Goal: Check status: Check status

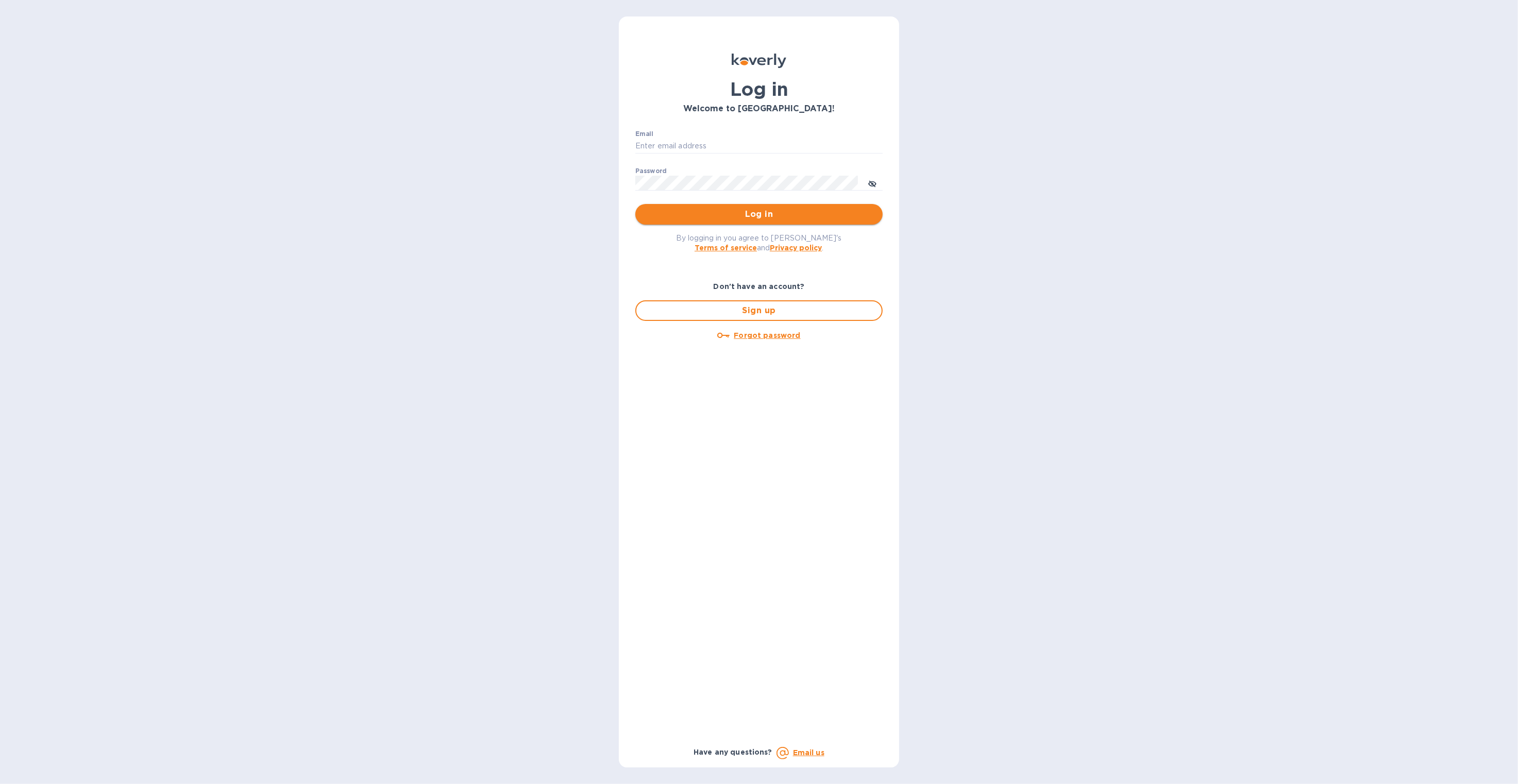
type input "b@corkhoarder.com"
click at [772, 222] on button "Log in" at bounding box center [759, 215] width 247 height 21
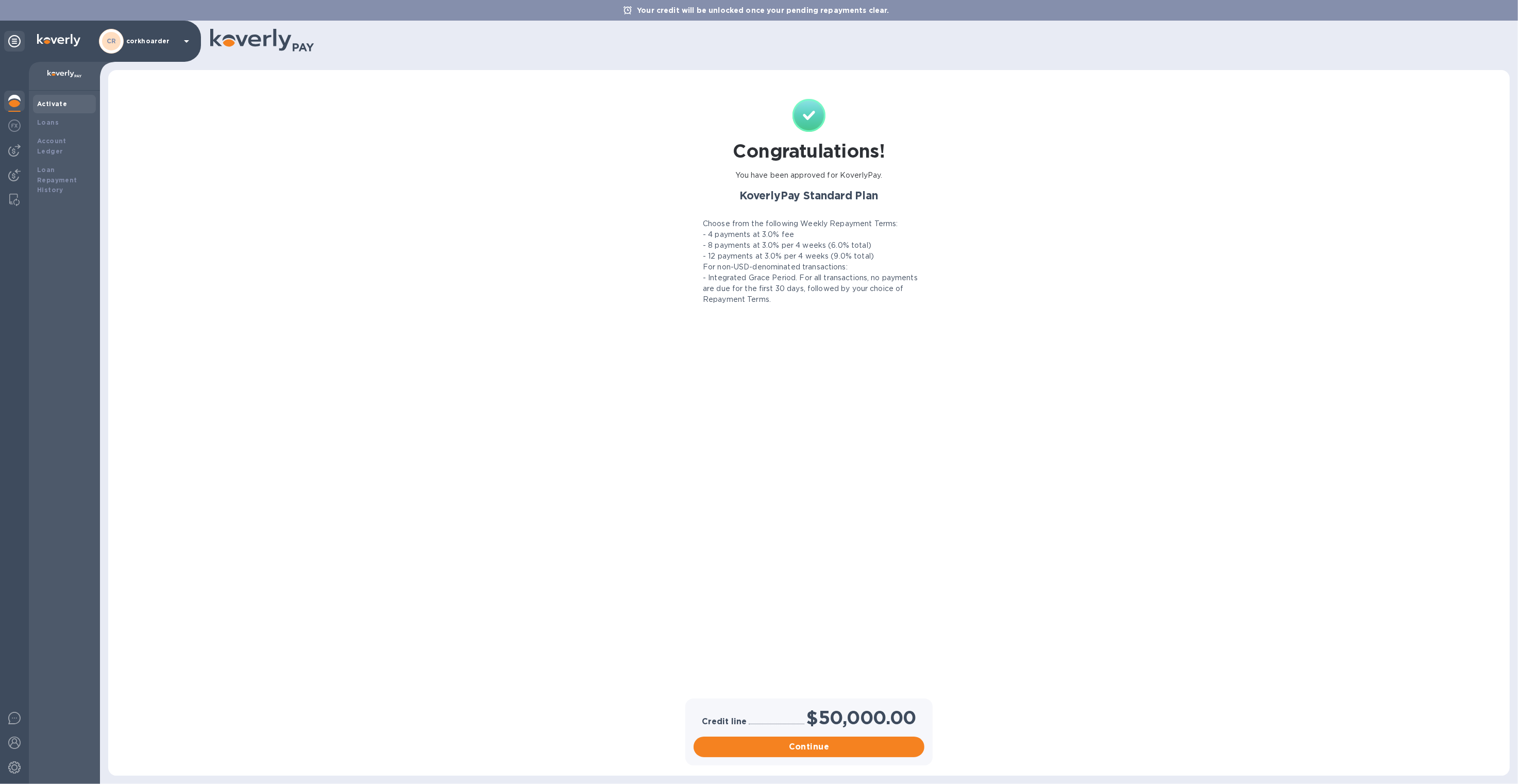
click at [18, 100] on img at bounding box center [14, 100] width 12 height 12
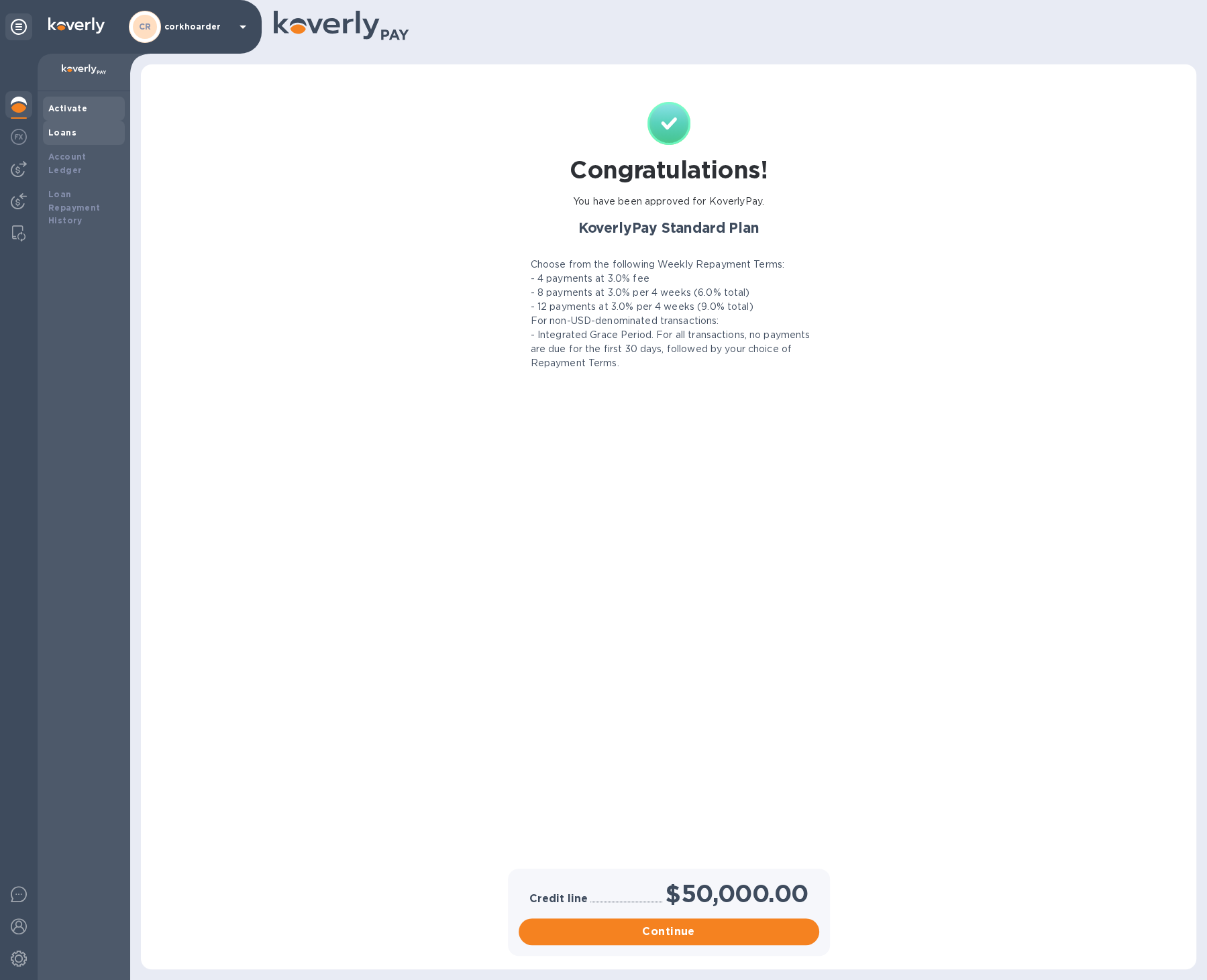
click at [93, 142] on div "Loans" at bounding box center [84, 132] width 82 height 24
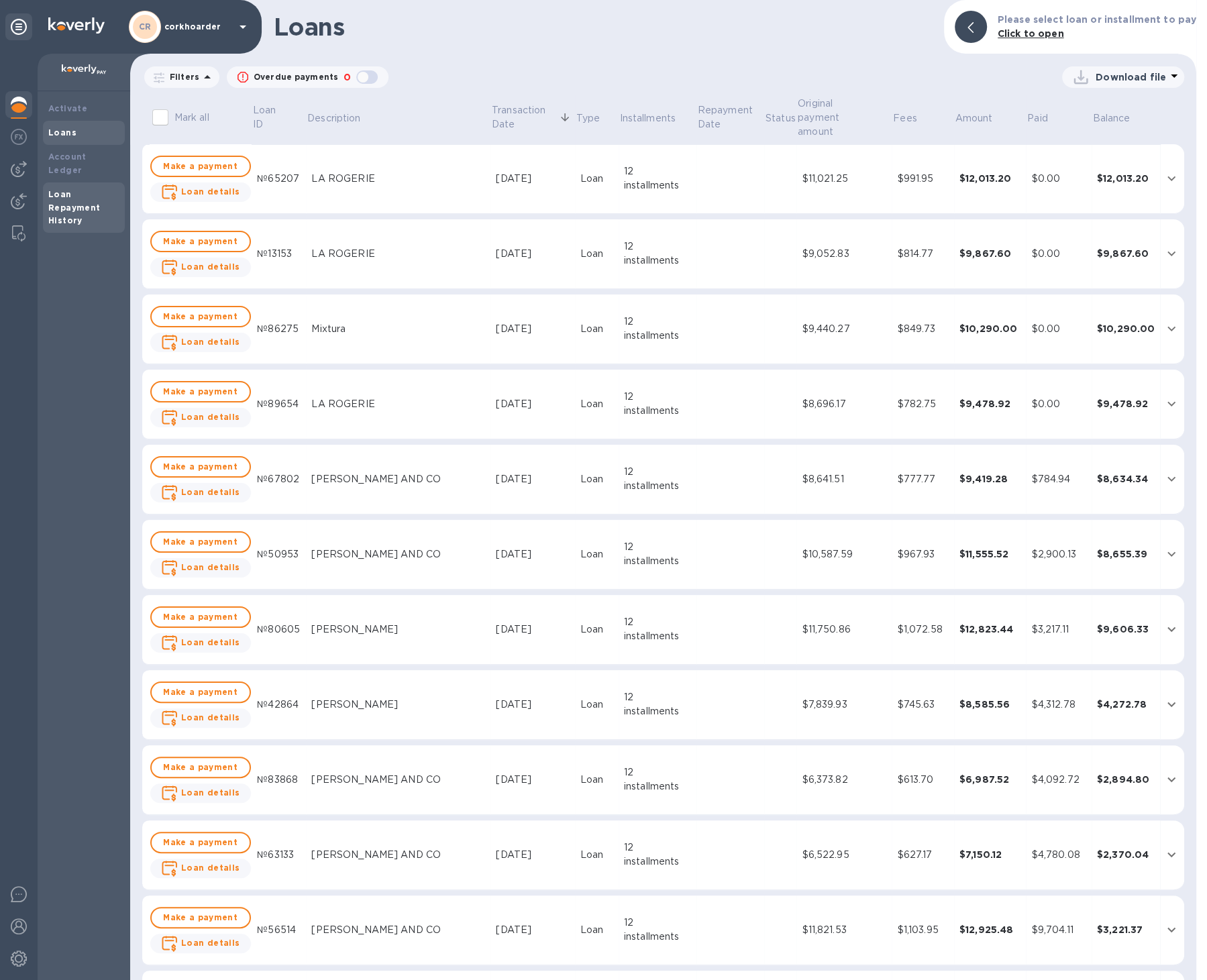
click at [68, 206] on b "Loan Repayment History" at bounding box center [75, 207] width 53 height 37
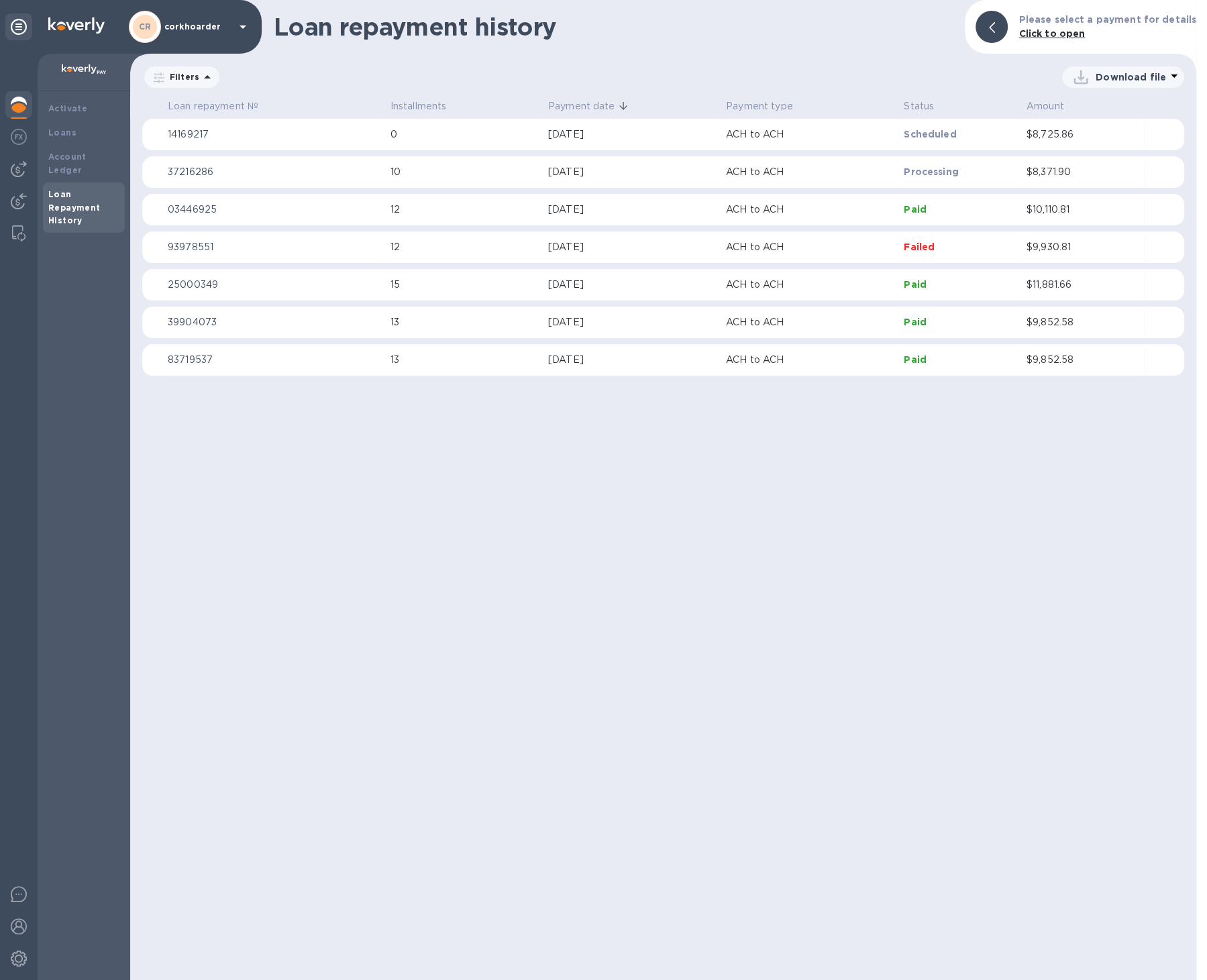
click at [16, 103] on img at bounding box center [19, 104] width 16 height 16
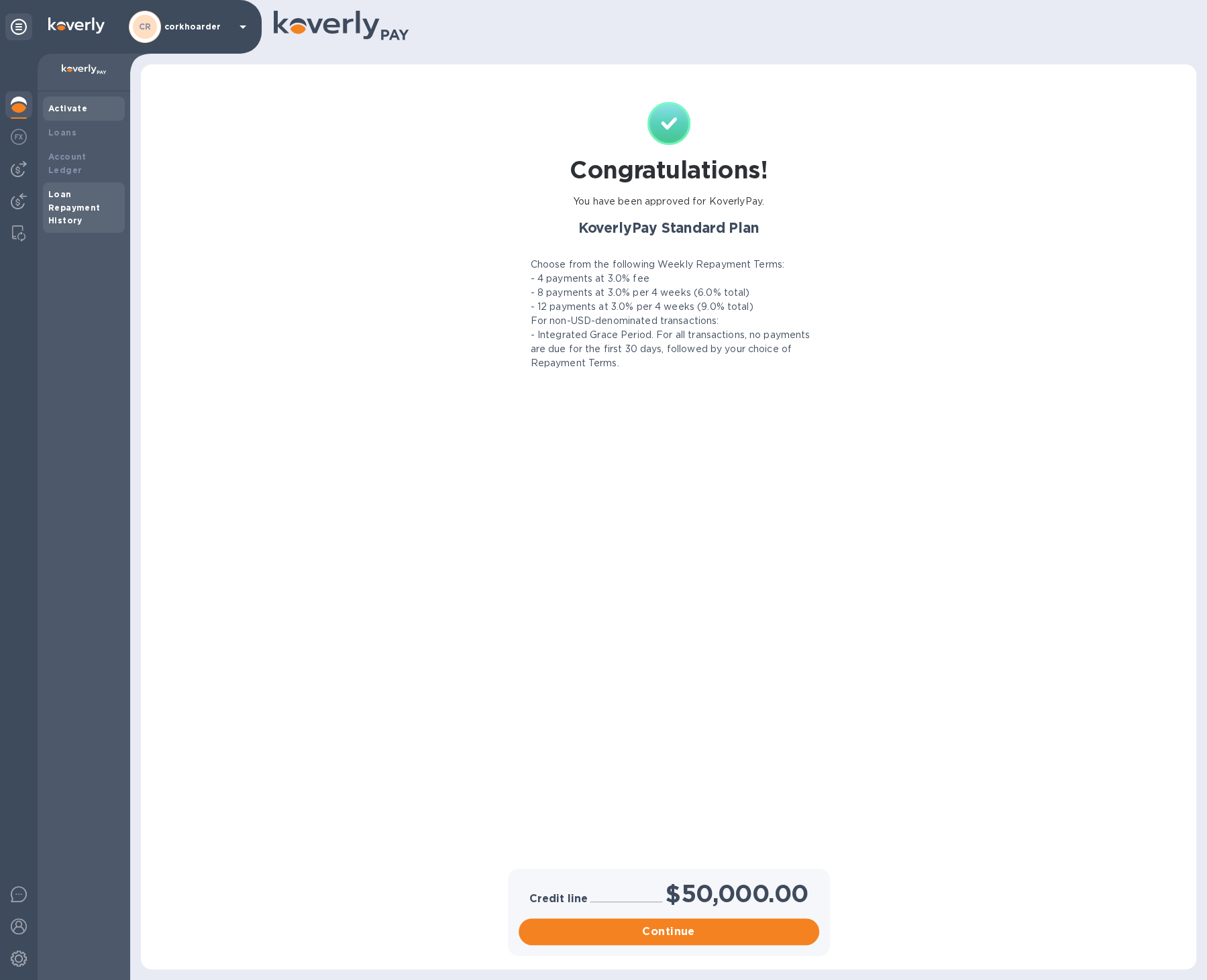
click at [55, 198] on b "Loan Repayment History" at bounding box center [75, 207] width 53 height 37
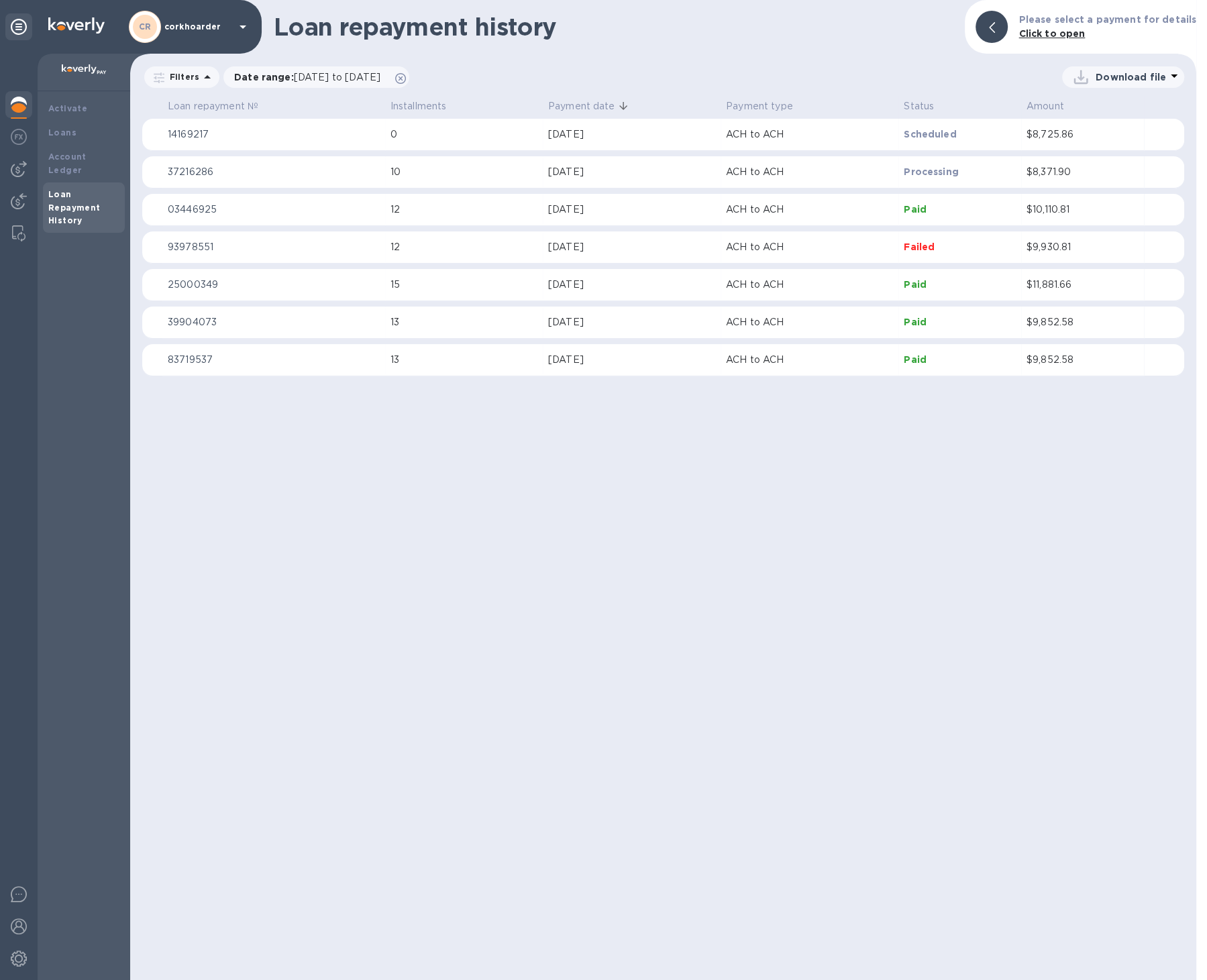
click at [26, 109] on img at bounding box center [19, 104] width 16 height 16
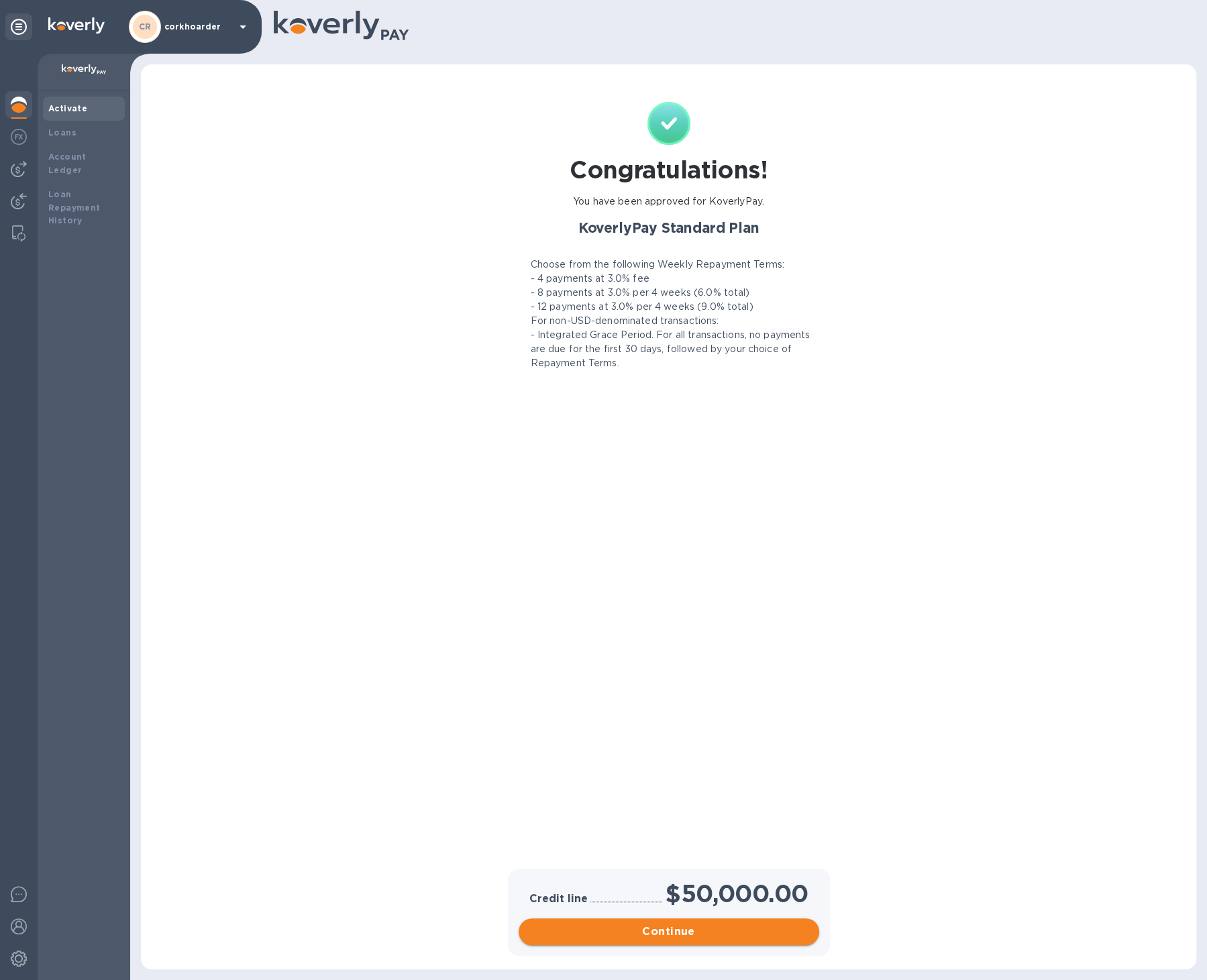
click at [642, 935] on span "Continue" at bounding box center [668, 931] width 279 height 16
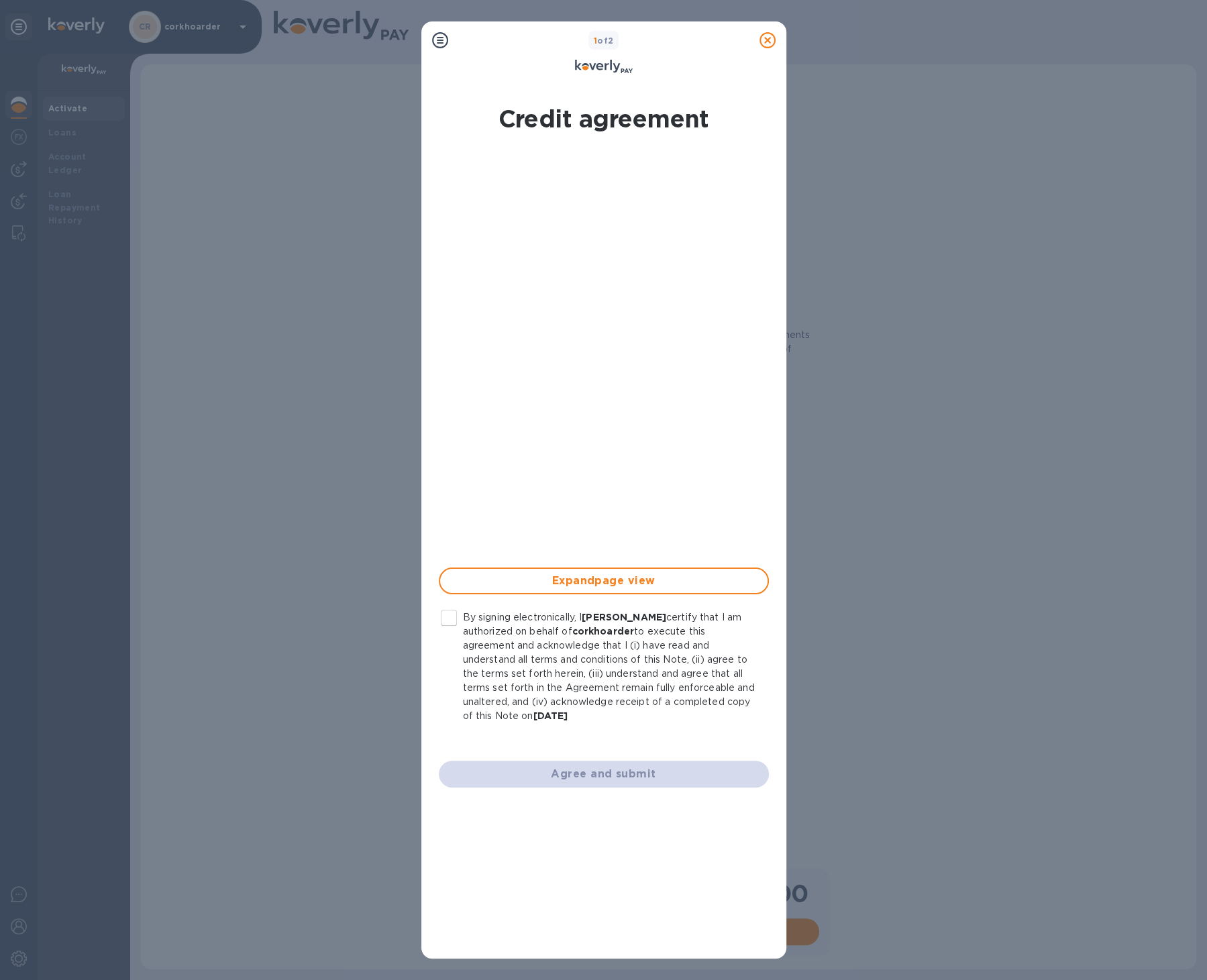
click at [773, 40] on icon at bounding box center [767, 40] width 16 height 16
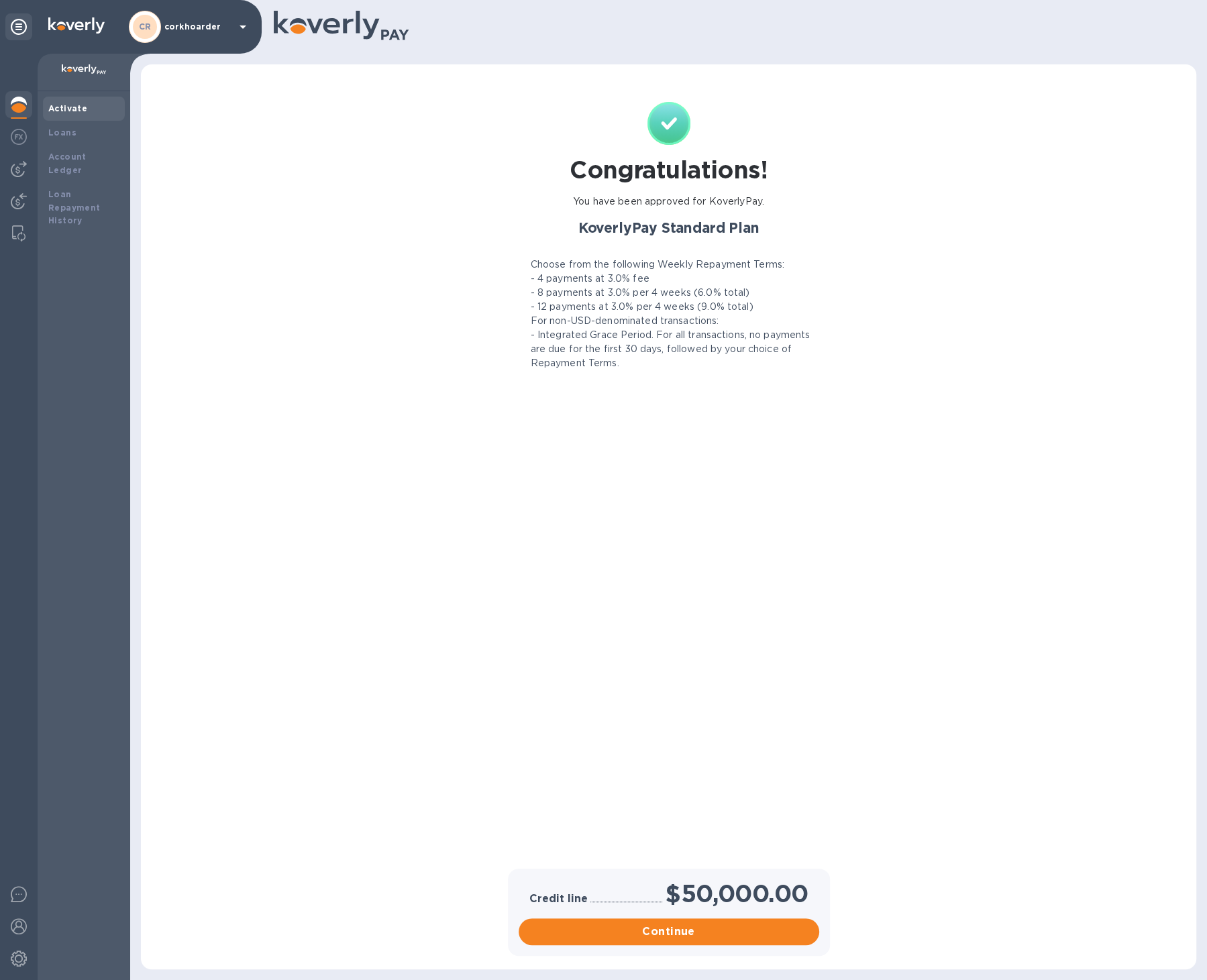
click at [28, 110] on div at bounding box center [19, 105] width 27 height 30
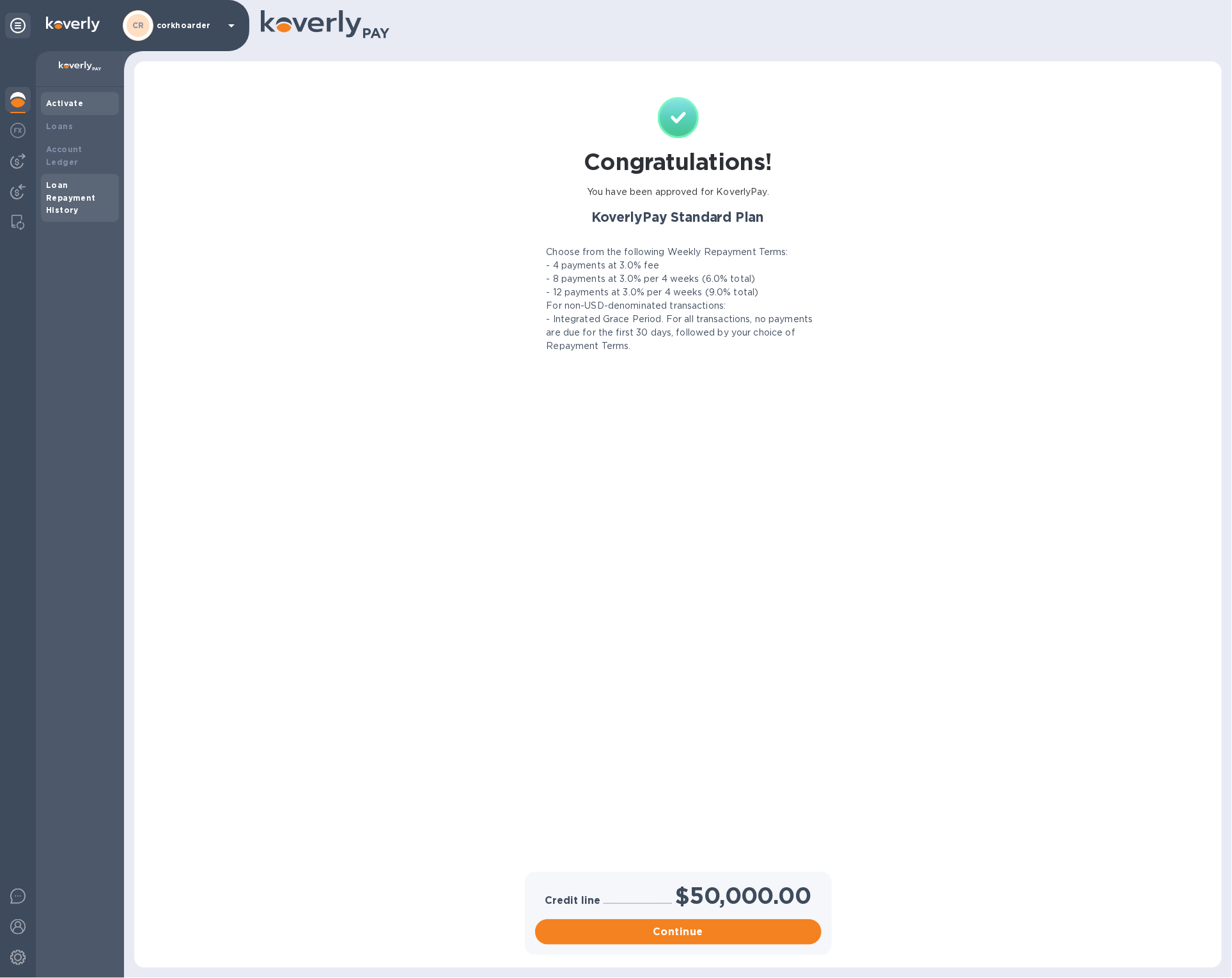
click at [71, 187] on b "Loan Repayment History" at bounding box center [71, 198] width 50 height 35
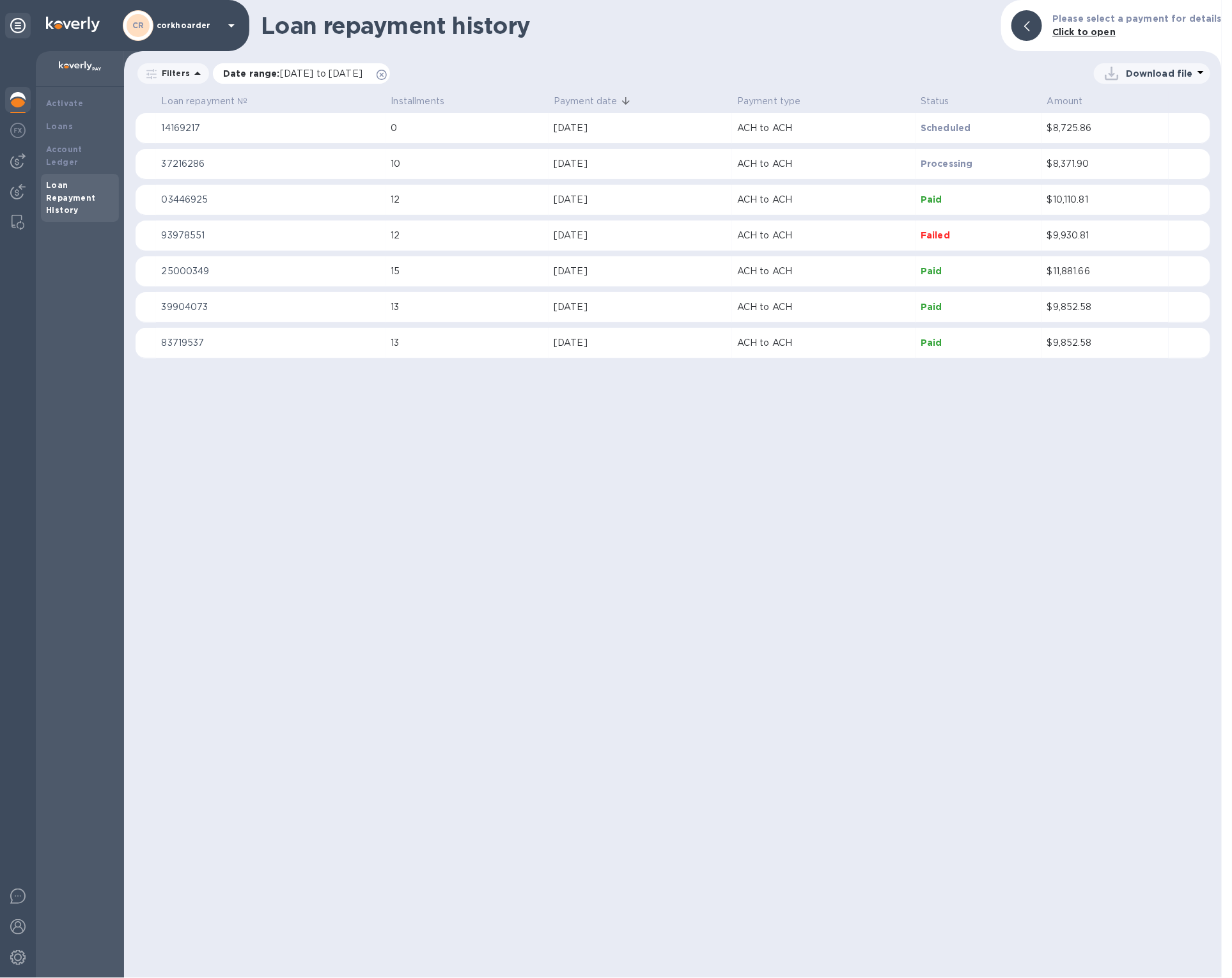
click at [387, 74] on icon at bounding box center [381, 74] width 11 height 11
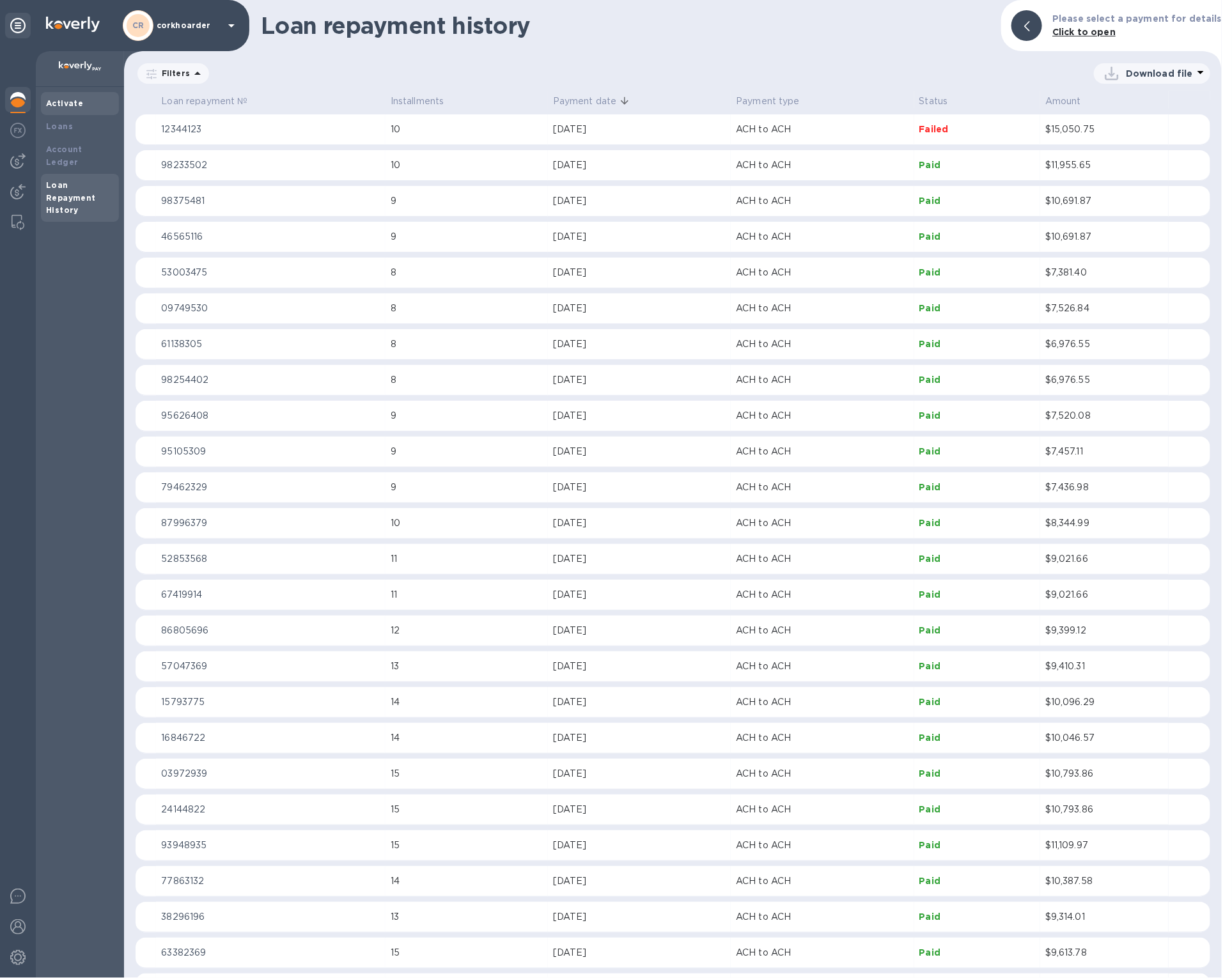
scroll to position [3700, 0]
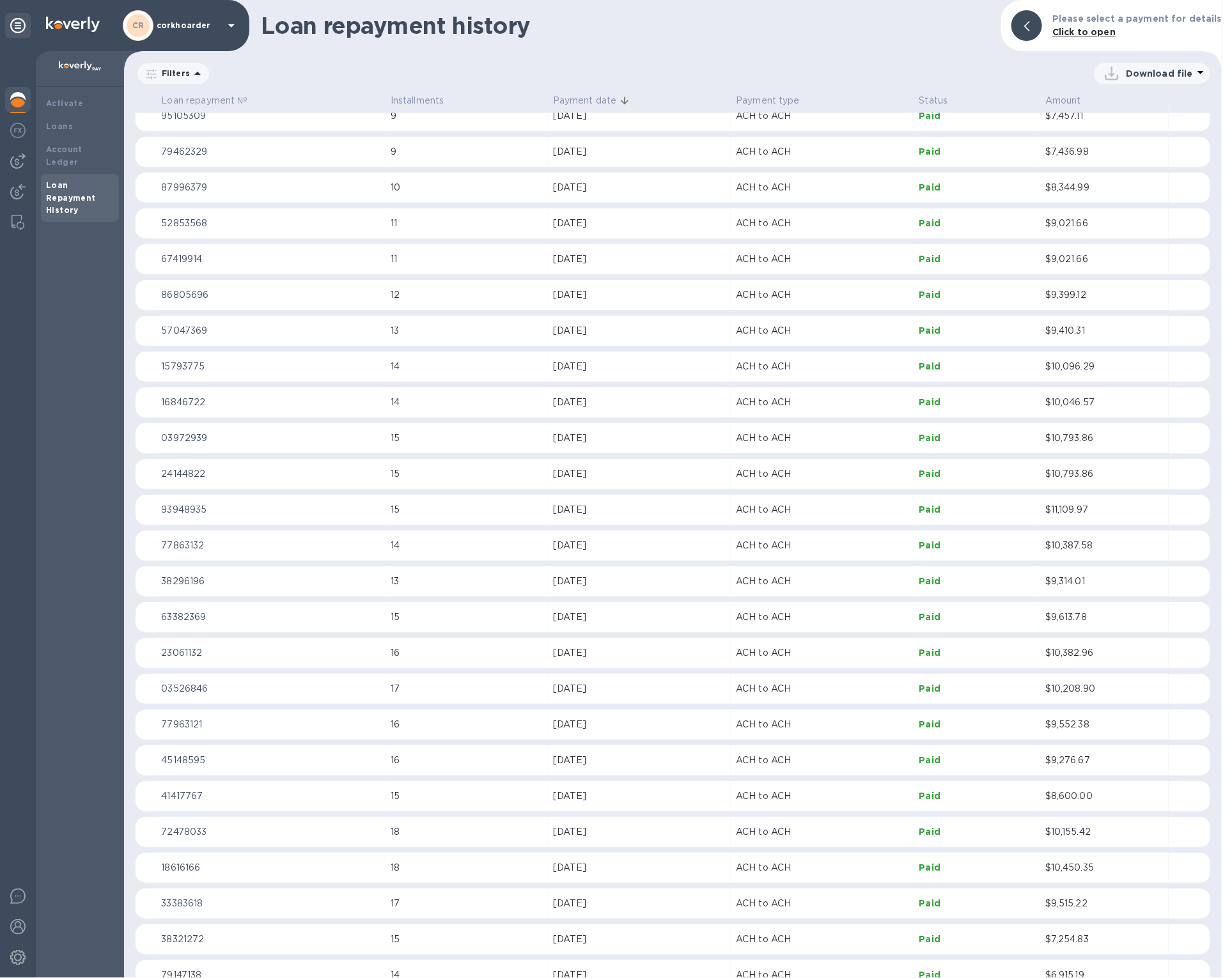
click at [10, 102] on div at bounding box center [18, 100] width 26 height 28
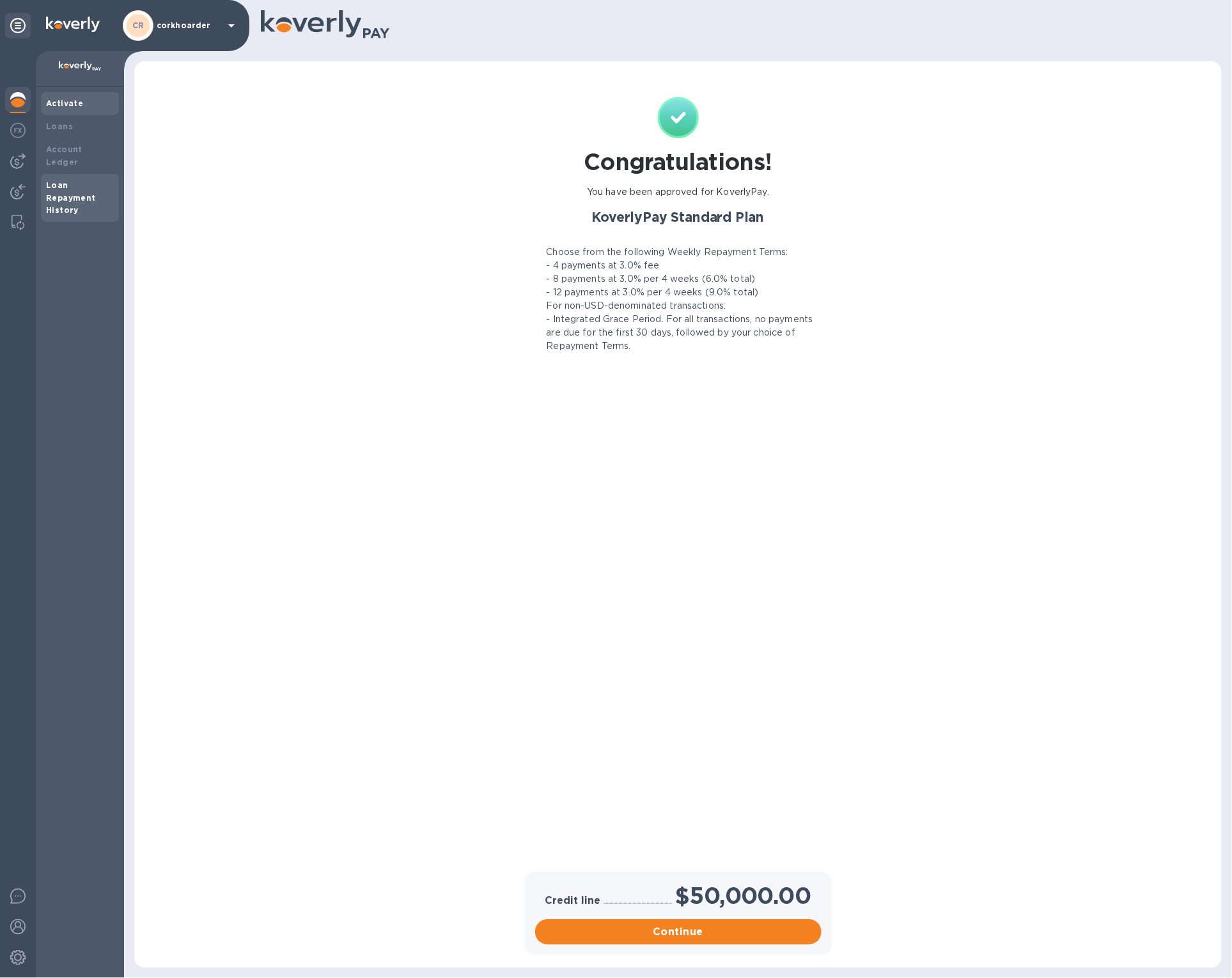
click at [56, 187] on b "Loan Repayment History" at bounding box center [71, 198] width 50 height 35
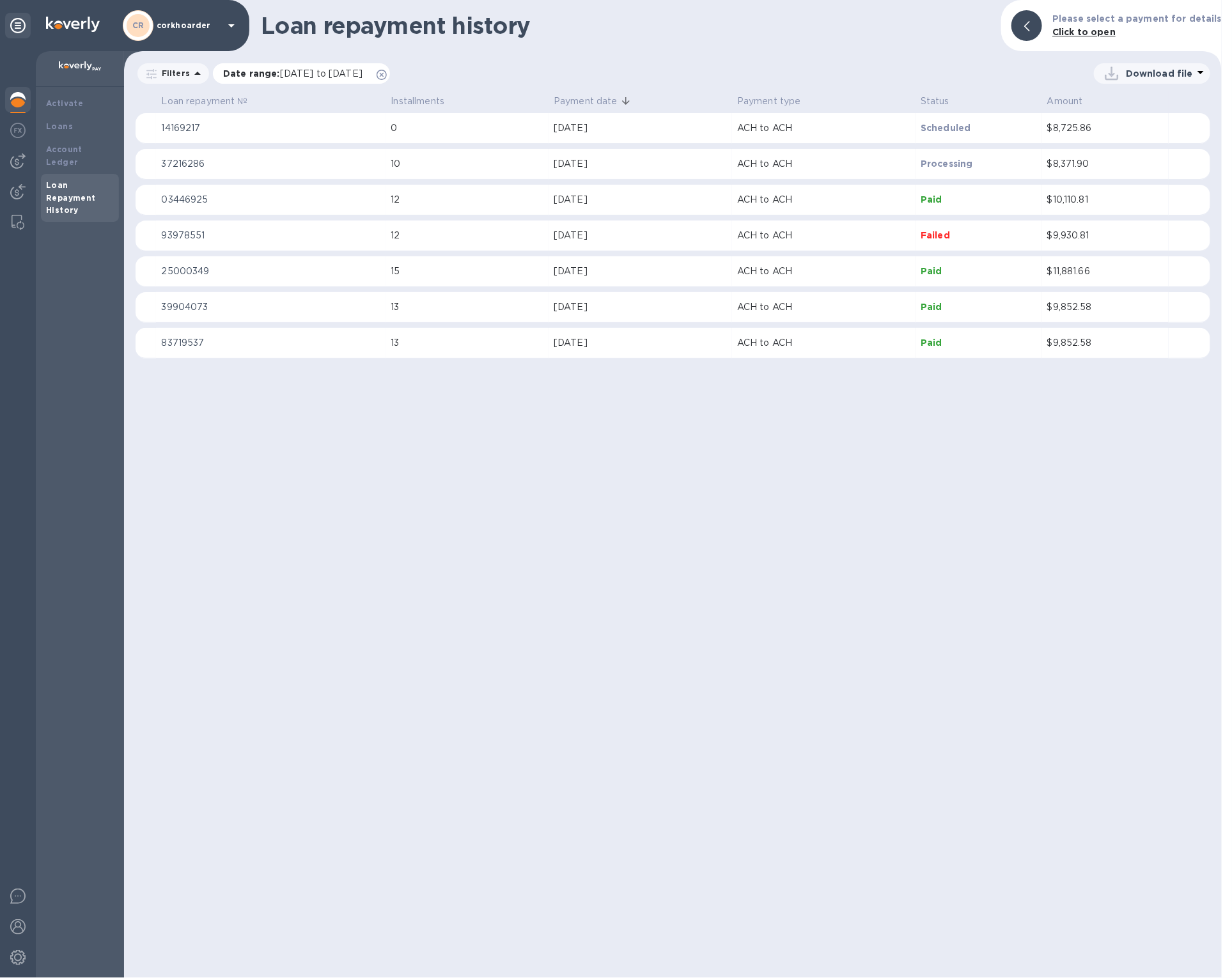
click at [390, 74] on div "Date range : 08/23/2025 to 10/23/2025" at bounding box center [301, 73] width 177 height 20
click at [387, 74] on icon at bounding box center [381, 74] width 11 height 11
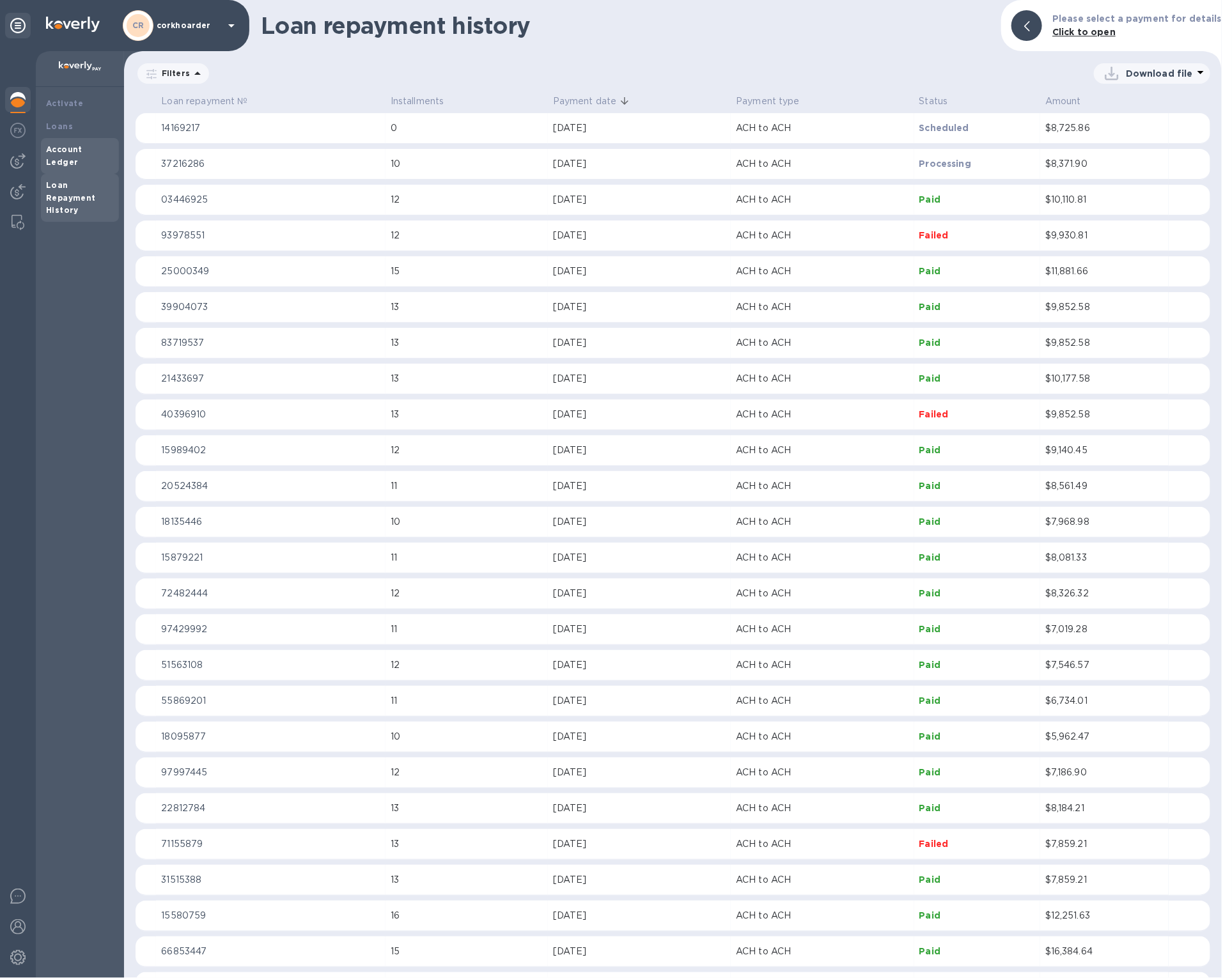
click at [63, 151] on b "Account Ledger" at bounding box center [64, 155] width 36 height 23
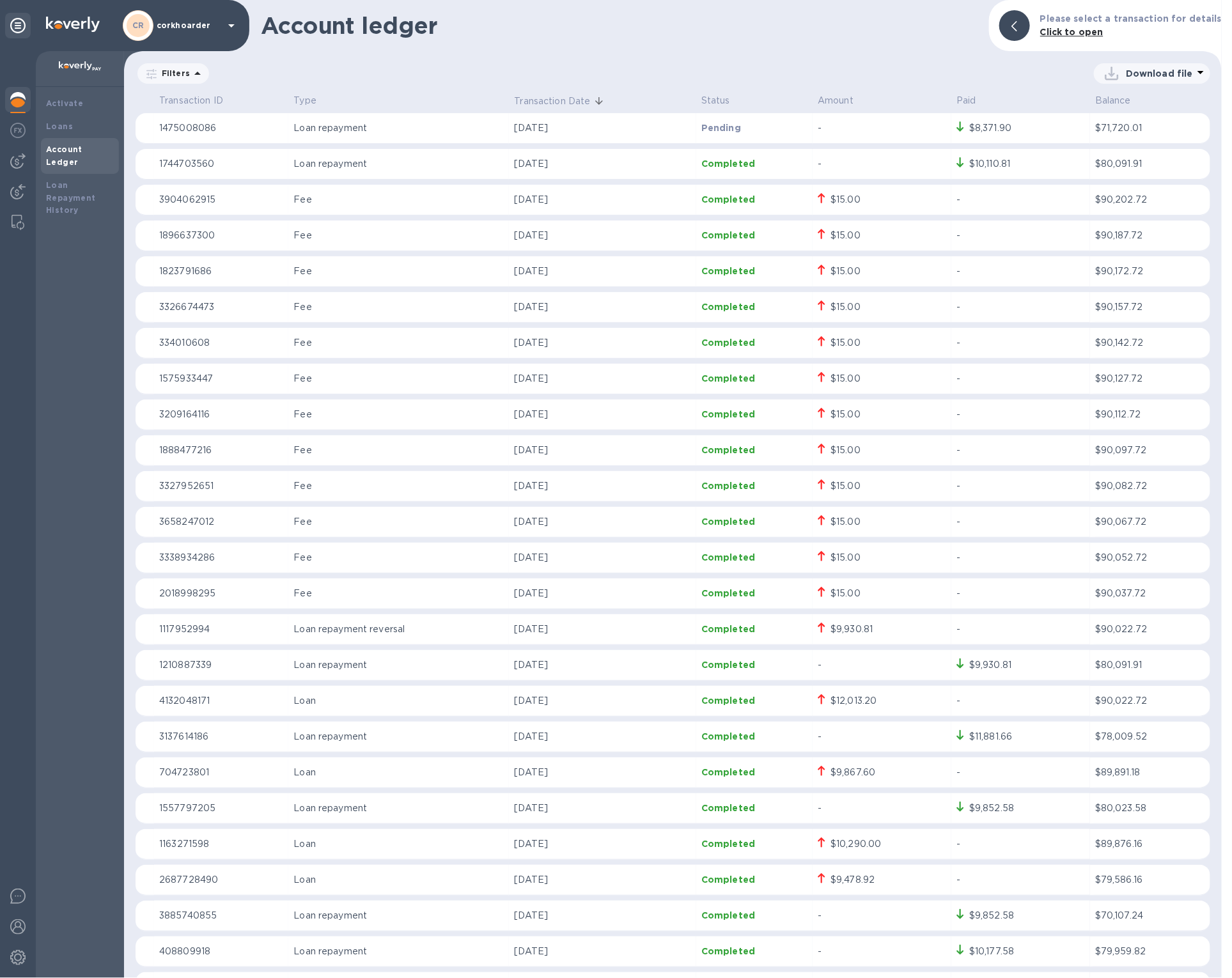
click at [23, 104] on img at bounding box center [18, 100] width 15 height 15
